Goal: Obtain resource: Download file/media

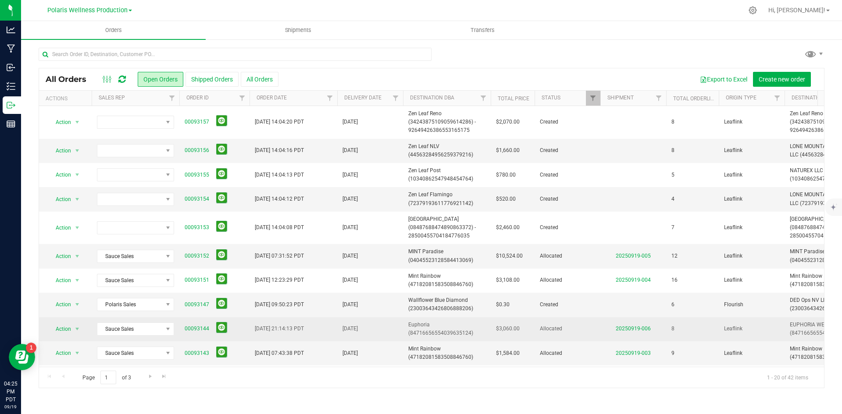
scroll to position [132, 0]
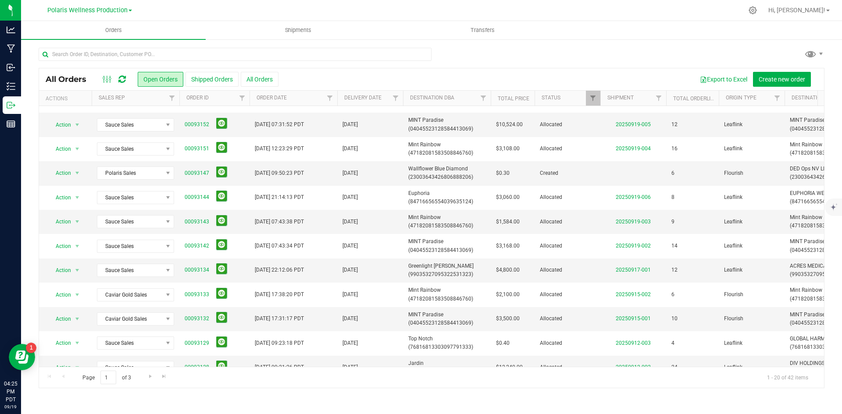
click at [621, 376] on div "Page 1 of 3 1 - 20 of 42 items" at bounding box center [431, 377] width 785 height 21
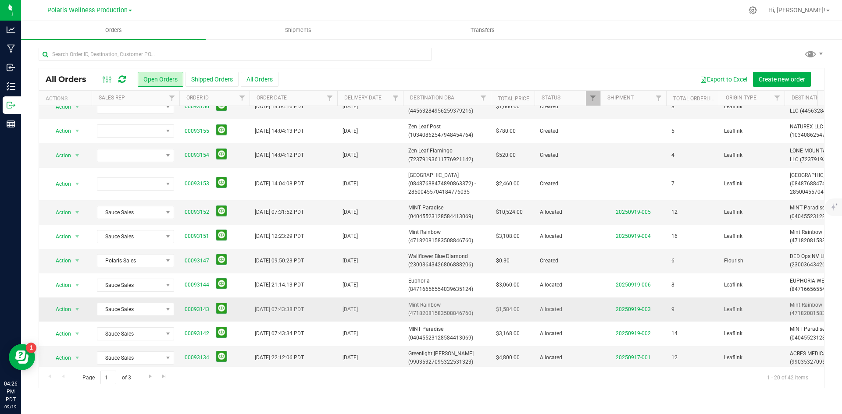
scroll to position [88, 0]
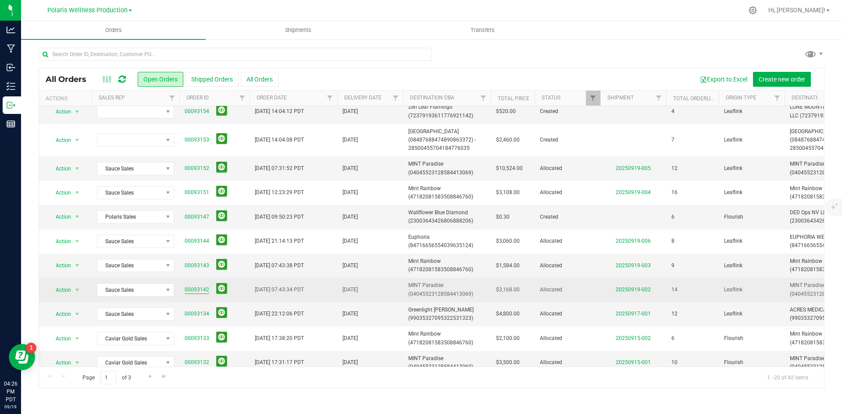
click at [196, 287] on link "00093142" at bounding box center [197, 290] width 25 height 8
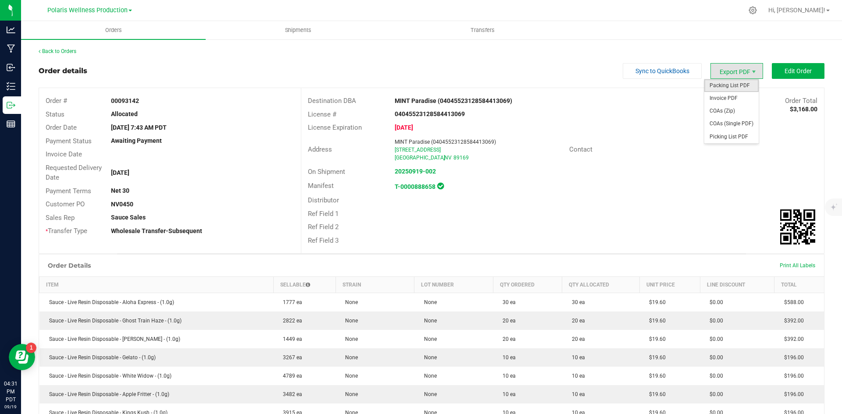
click at [737, 84] on span "Packing List PDF" at bounding box center [731, 85] width 54 height 13
click at [64, 51] on link "Back to Orders" at bounding box center [58, 51] width 38 height 6
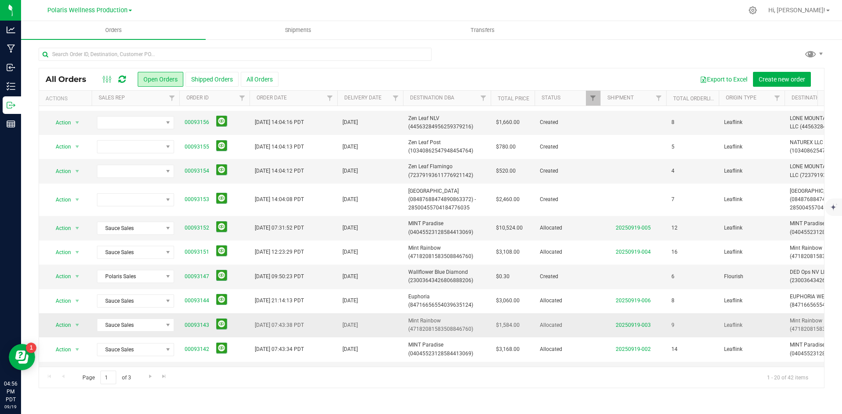
scroll to position [44, 0]
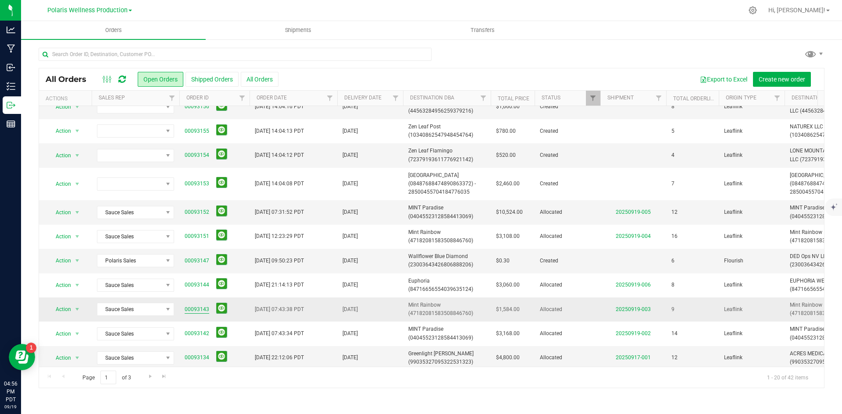
click at [206, 313] on link "00093143" at bounding box center [197, 310] width 25 height 8
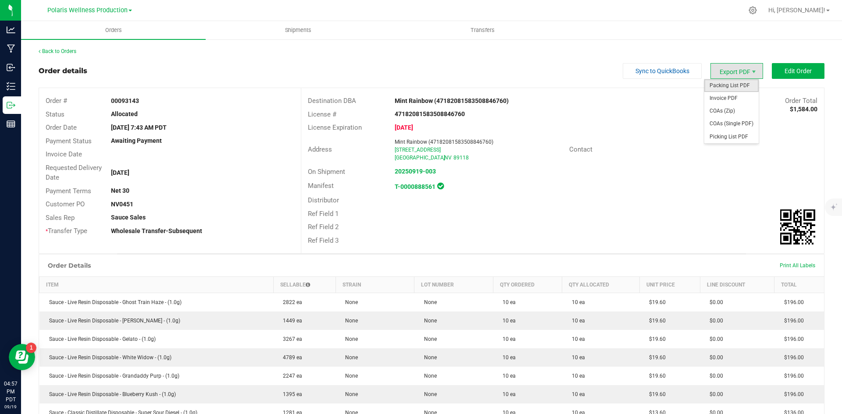
click at [736, 86] on span "Packing List PDF" at bounding box center [731, 85] width 54 height 13
click at [74, 50] on link "Back to Orders" at bounding box center [58, 51] width 38 height 6
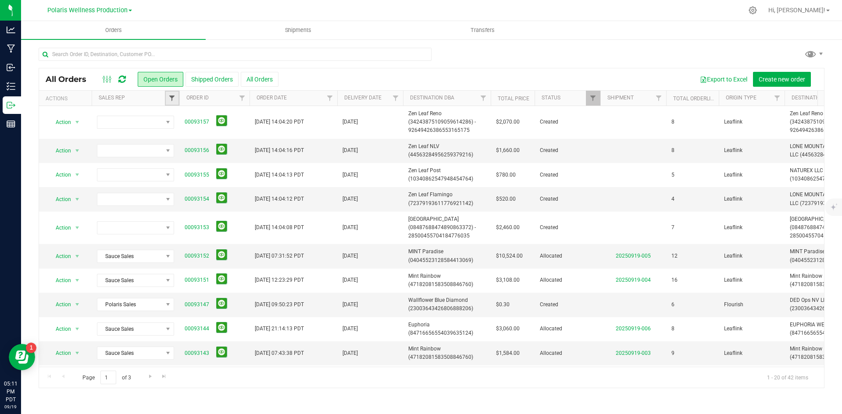
click at [173, 96] on span "Filter" at bounding box center [171, 98] width 7 height 7
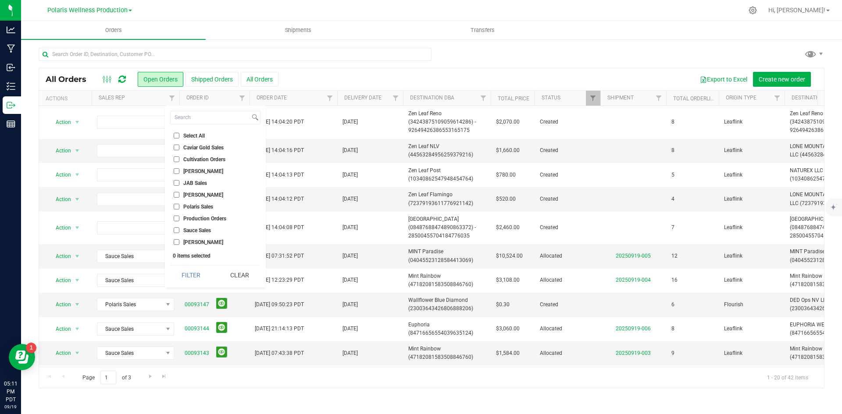
click at [176, 230] on input "Sauce Sales" at bounding box center [177, 231] width 6 height 6
checkbox input "true"
click at [198, 271] on button "Filter" at bounding box center [191, 275] width 42 height 19
